Goal: Task Accomplishment & Management: Use online tool/utility

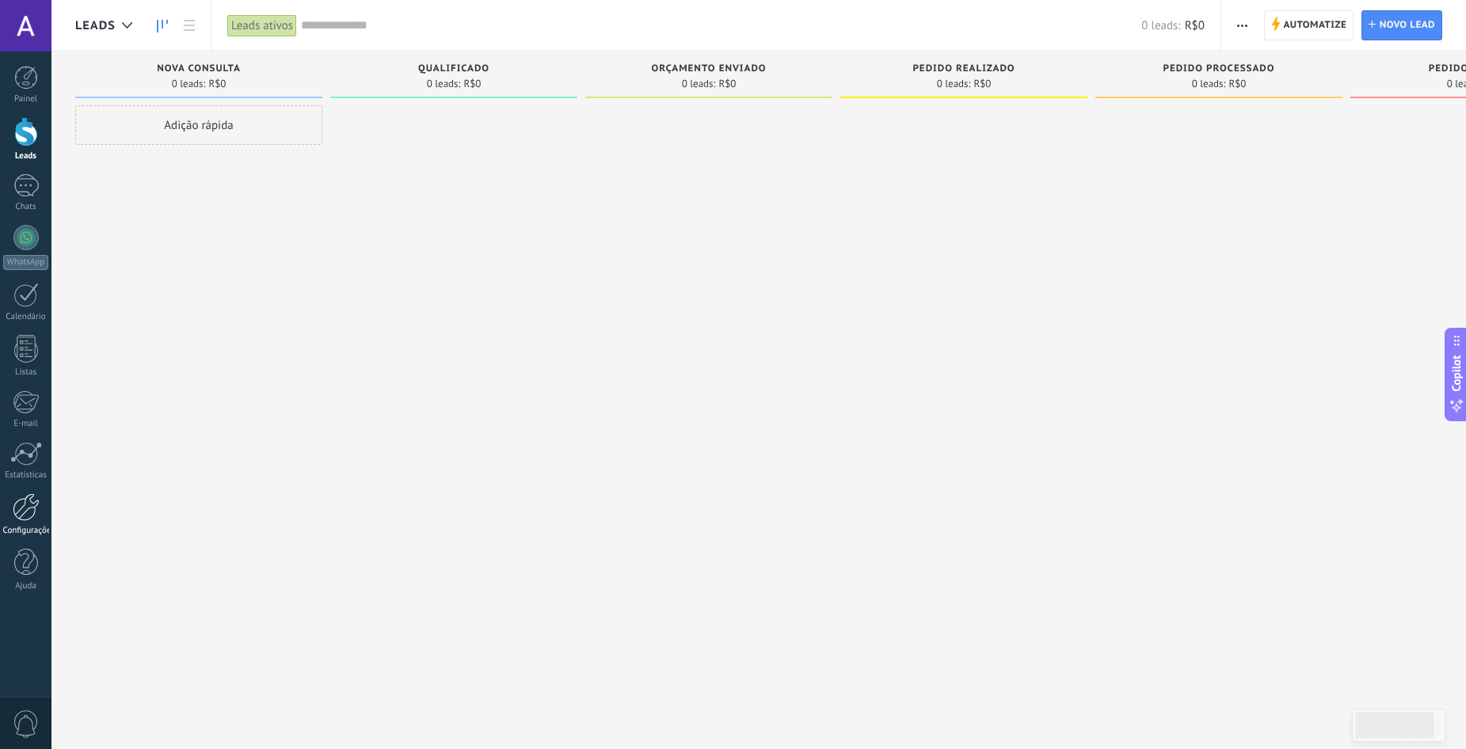
click at [22, 507] on div at bounding box center [26, 507] width 27 height 28
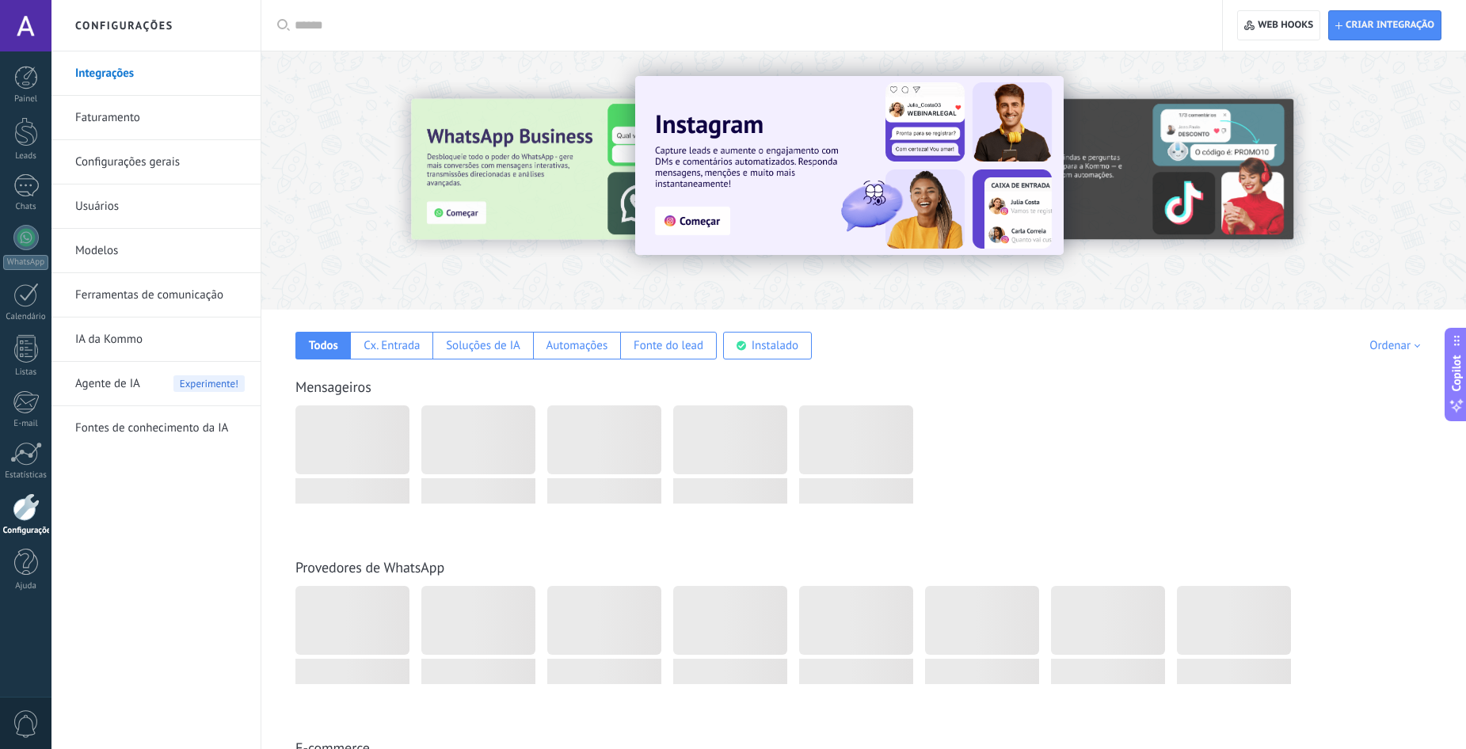
click at [17, 2] on div at bounding box center [25, 25] width 51 height 51
